Goal: Transaction & Acquisition: Purchase product/service

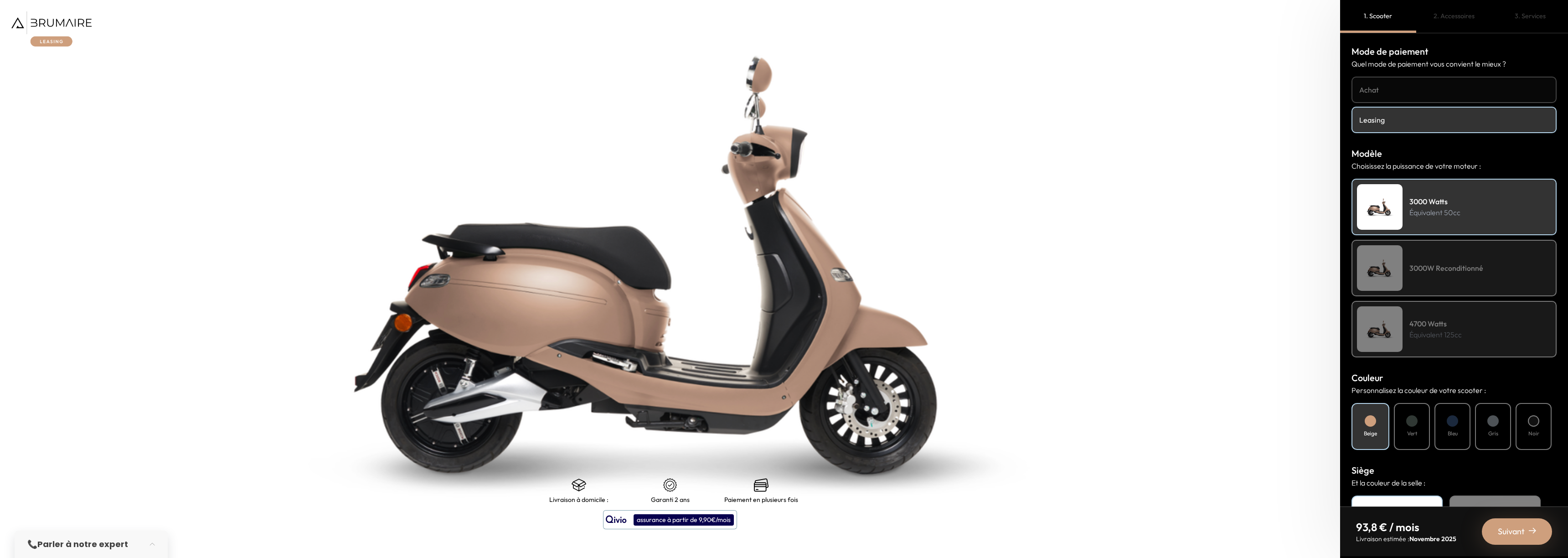
click at [1392, 89] on h4 "Achat" at bounding box center [1454, 90] width 190 height 11
click at [1496, 328] on div "4700 Watts Équivalent 125cc" at bounding box center [1454, 329] width 205 height 57
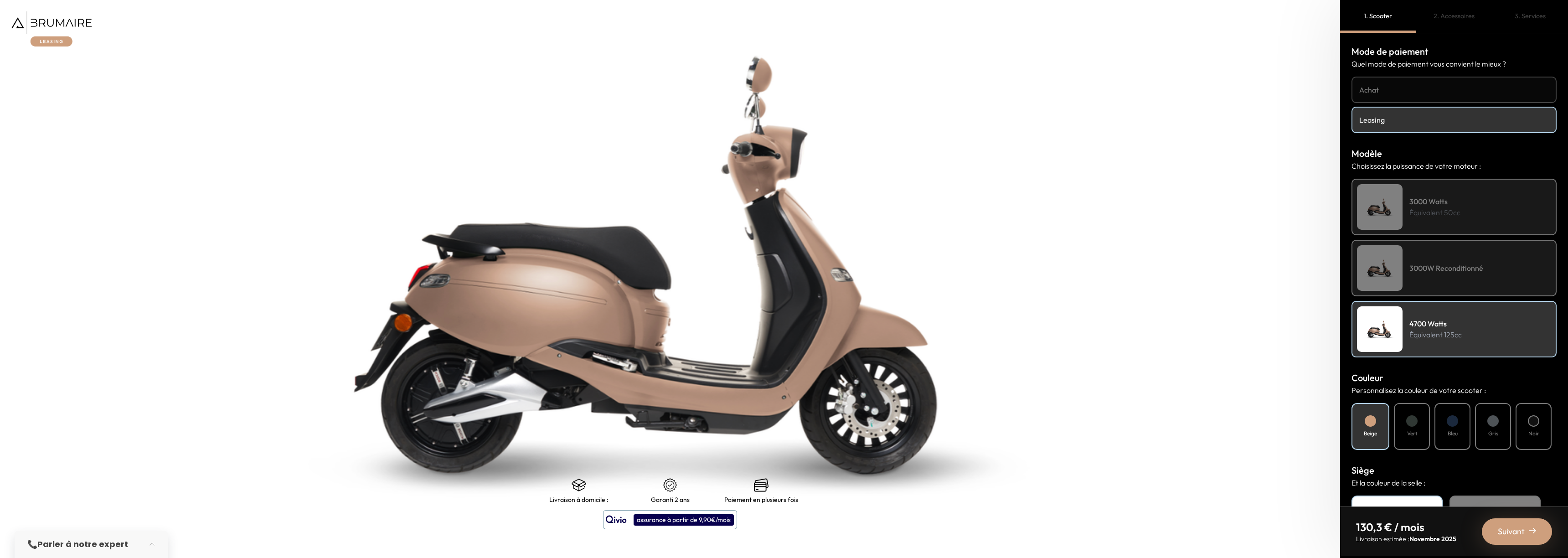
click at [1453, 422] on div at bounding box center [1452, 420] width 12 height 12
click at [1531, 429] on h4 "Noir" at bounding box center [1534, 433] width 11 height 8
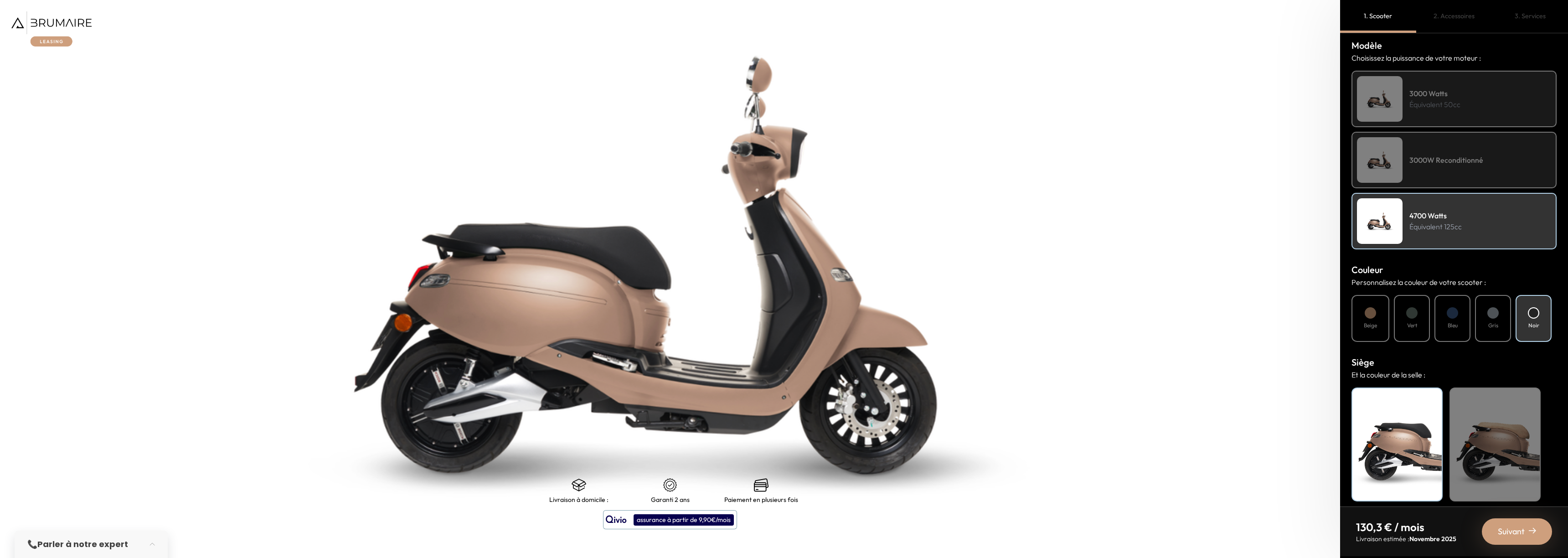
scroll to position [114, 0]
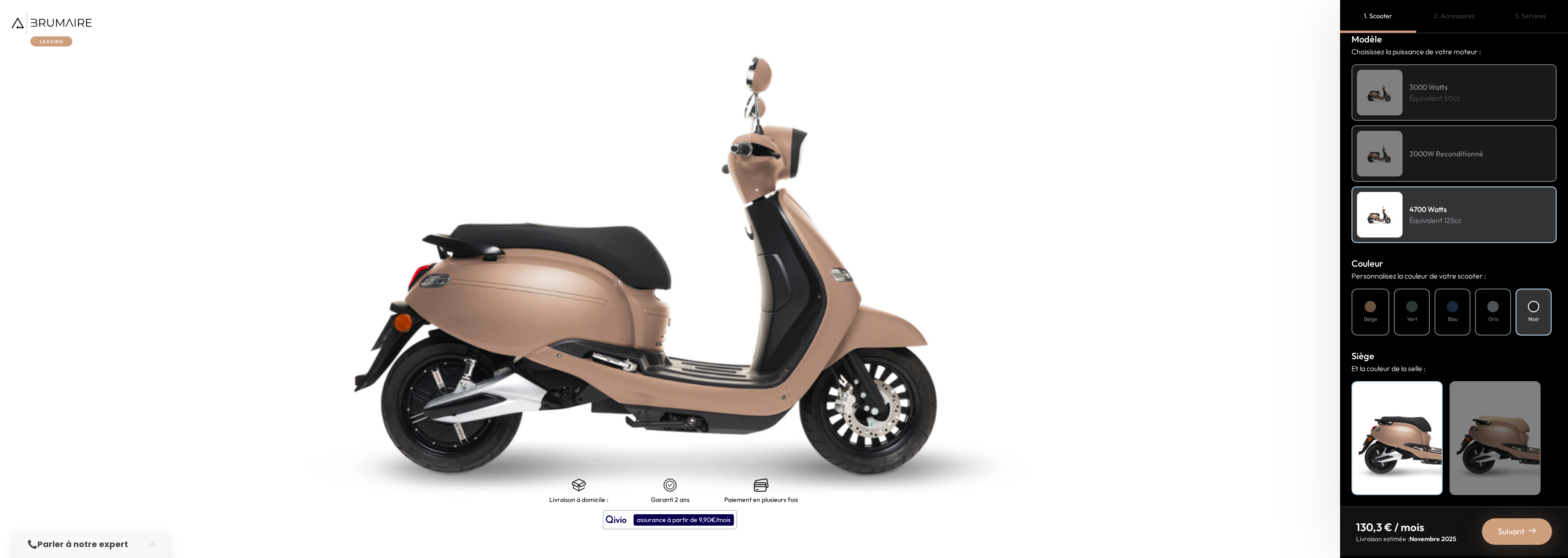
click at [1388, 429] on div "Noir" at bounding box center [1397, 438] width 91 height 114
